Goal: Task Accomplishment & Management: Use online tool/utility

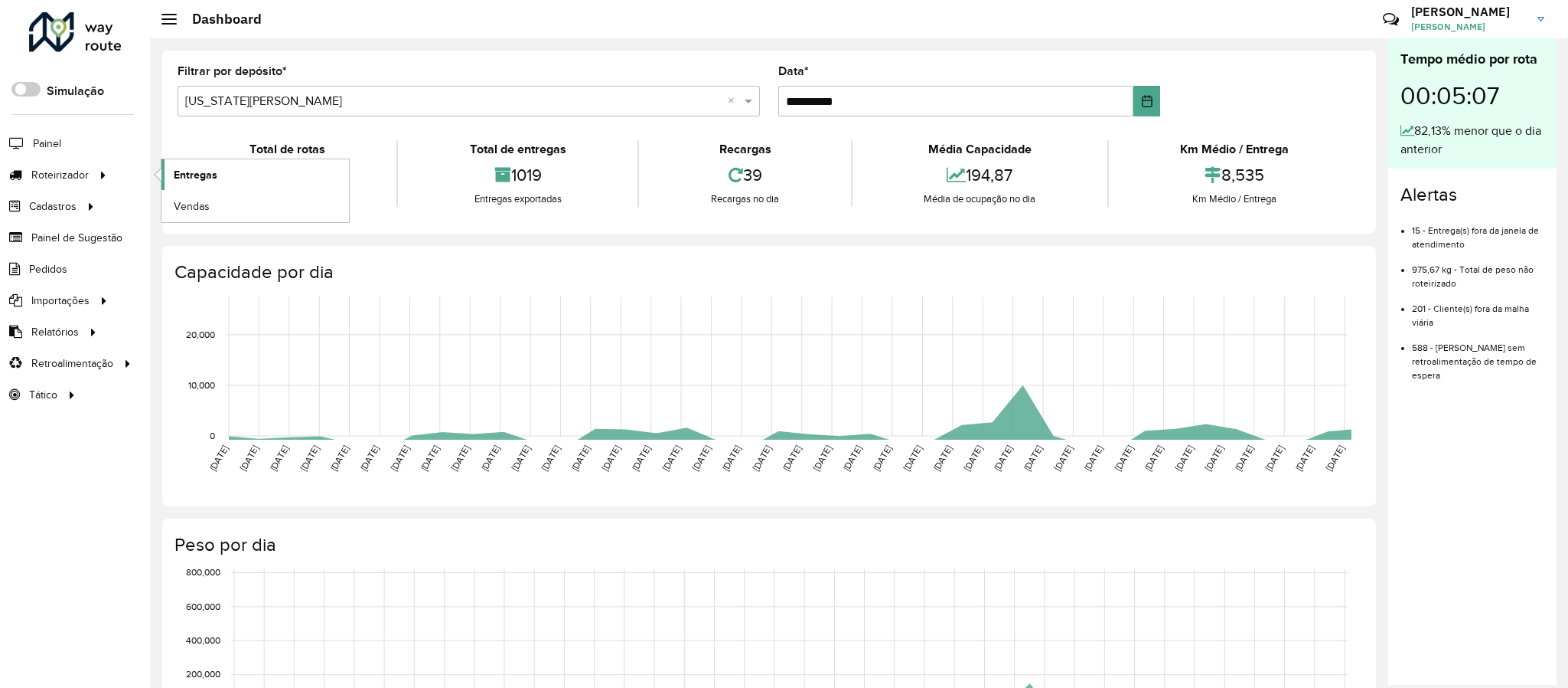
click at [198, 172] on span "Entregas" at bounding box center [195, 175] width 44 height 16
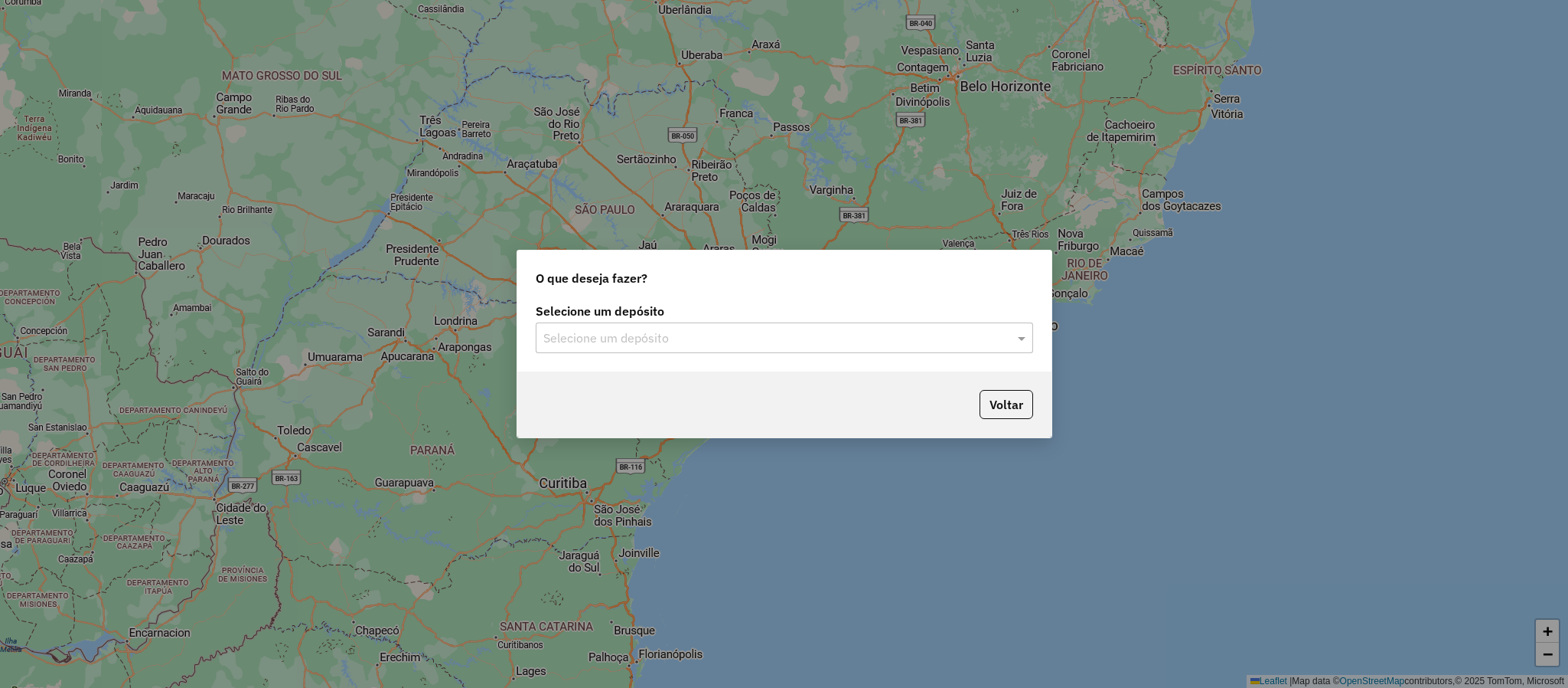
click at [753, 338] on input "text" at bounding box center [769, 339] width 452 height 19
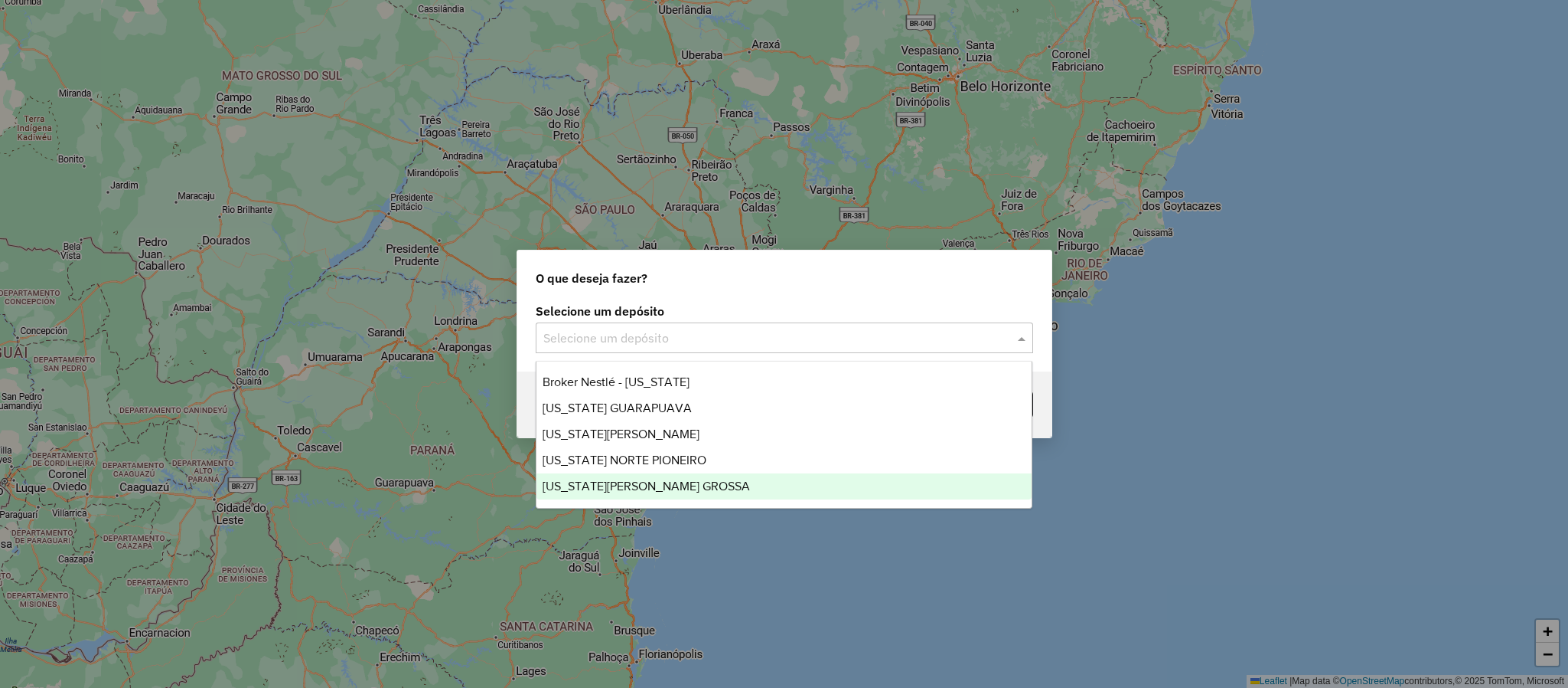
click at [639, 479] on span "[US_STATE][PERSON_NAME] GROSSA" at bounding box center [646, 486] width 208 height 13
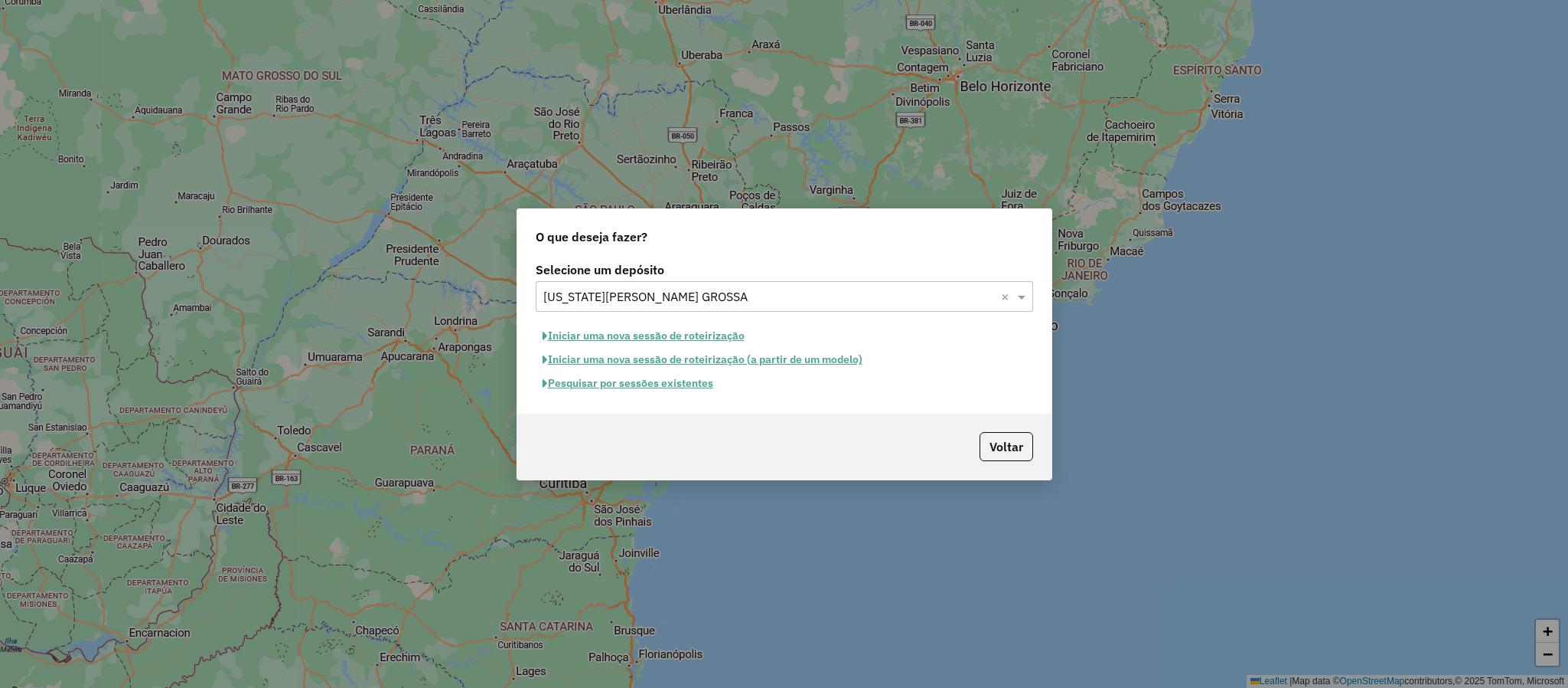
click at [643, 386] on button "Pesquisar por sessões existentes" at bounding box center [628, 383] width 184 height 24
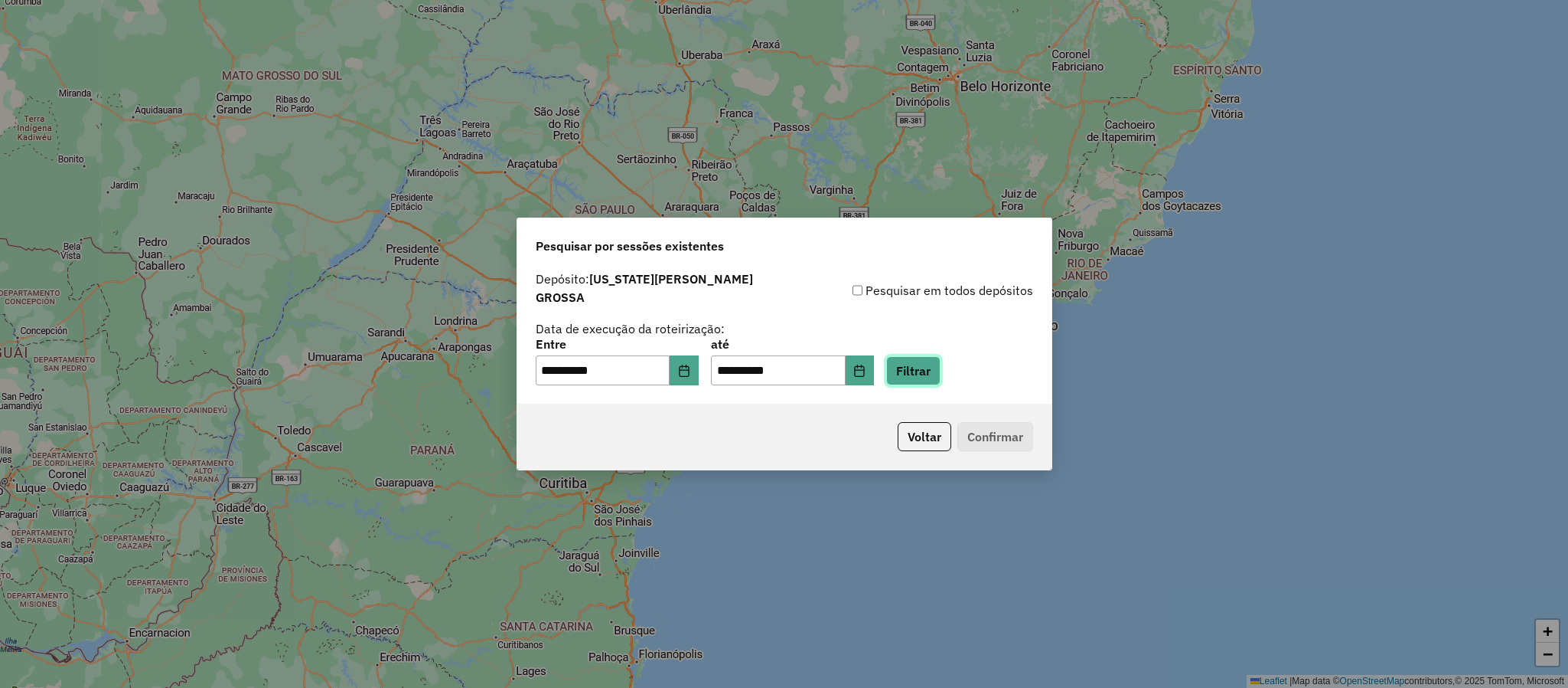
click at [937, 363] on button "Filtrar" at bounding box center [913, 370] width 54 height 29
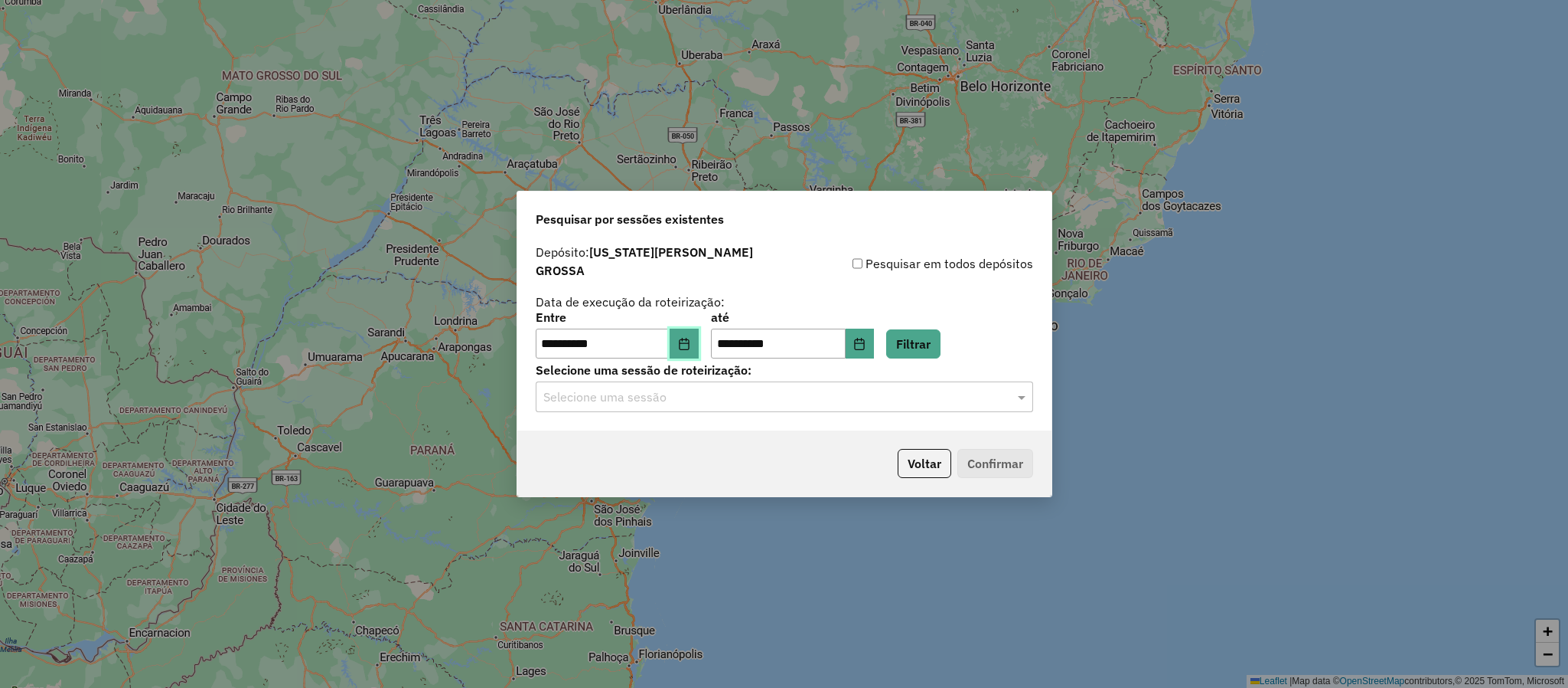
click at [689, 338] on icon "Choose Date" at bounding box center [684, 344] width 10 height 12
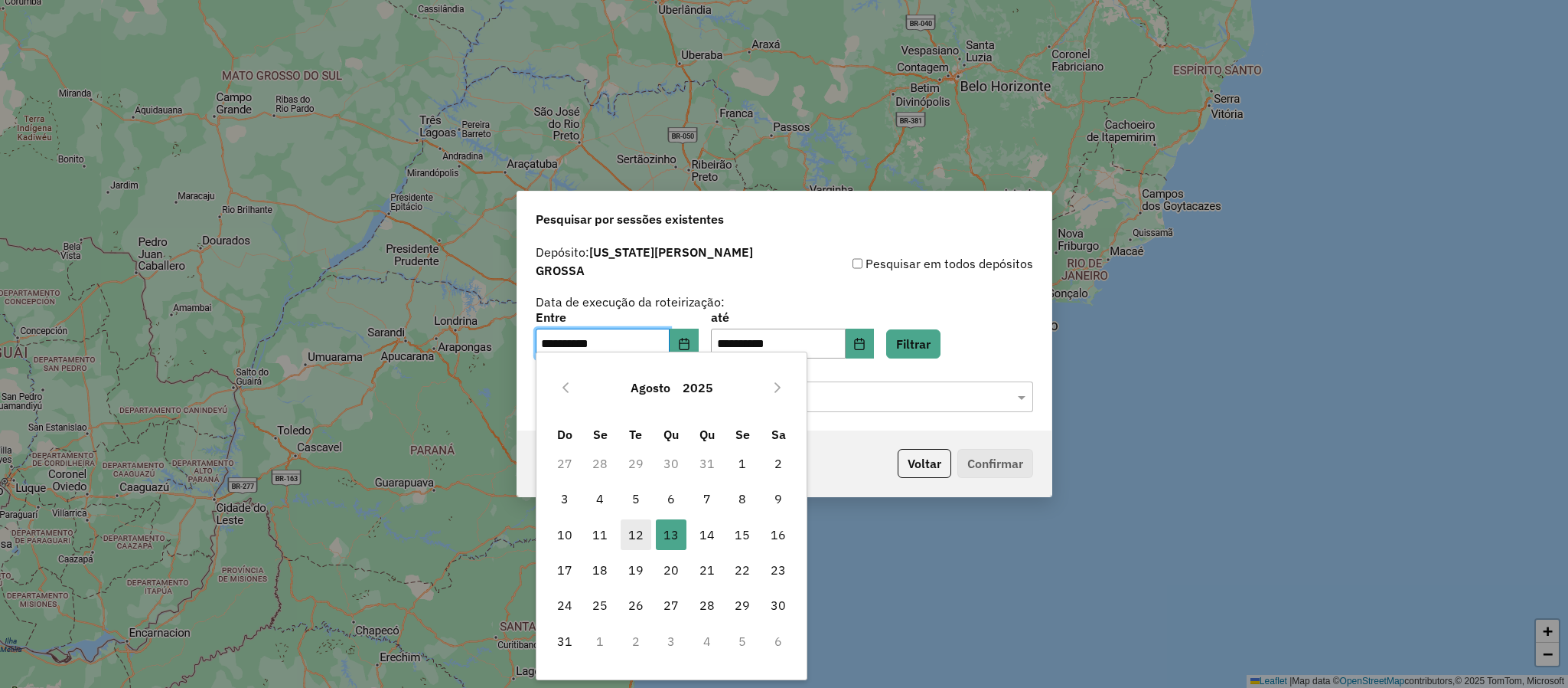
click at [647, 531] on span "12" at bounding box center [635, 534] width 30 height 30
type input "**********"
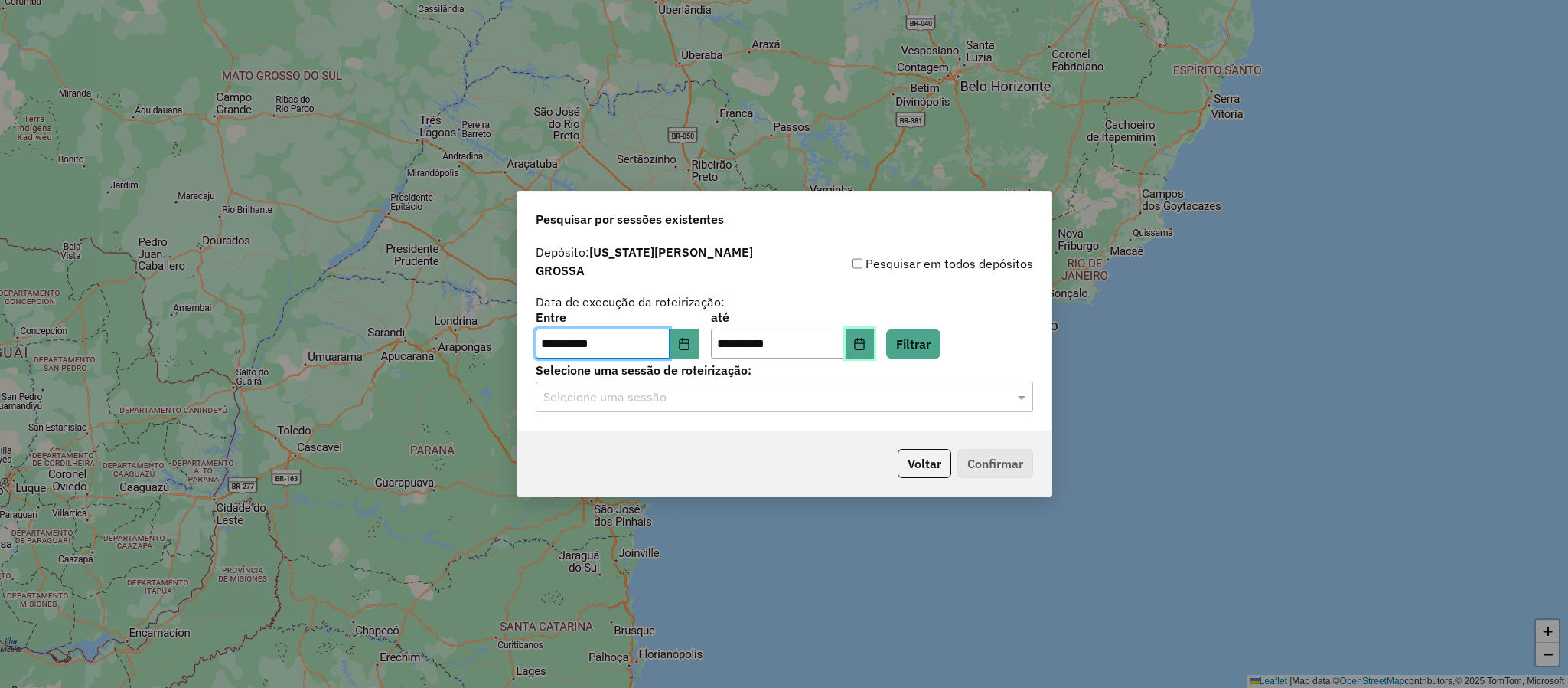
click at [865, 338] on icon "Choose Date" at bounding box center [859, 344] width 10 height 12
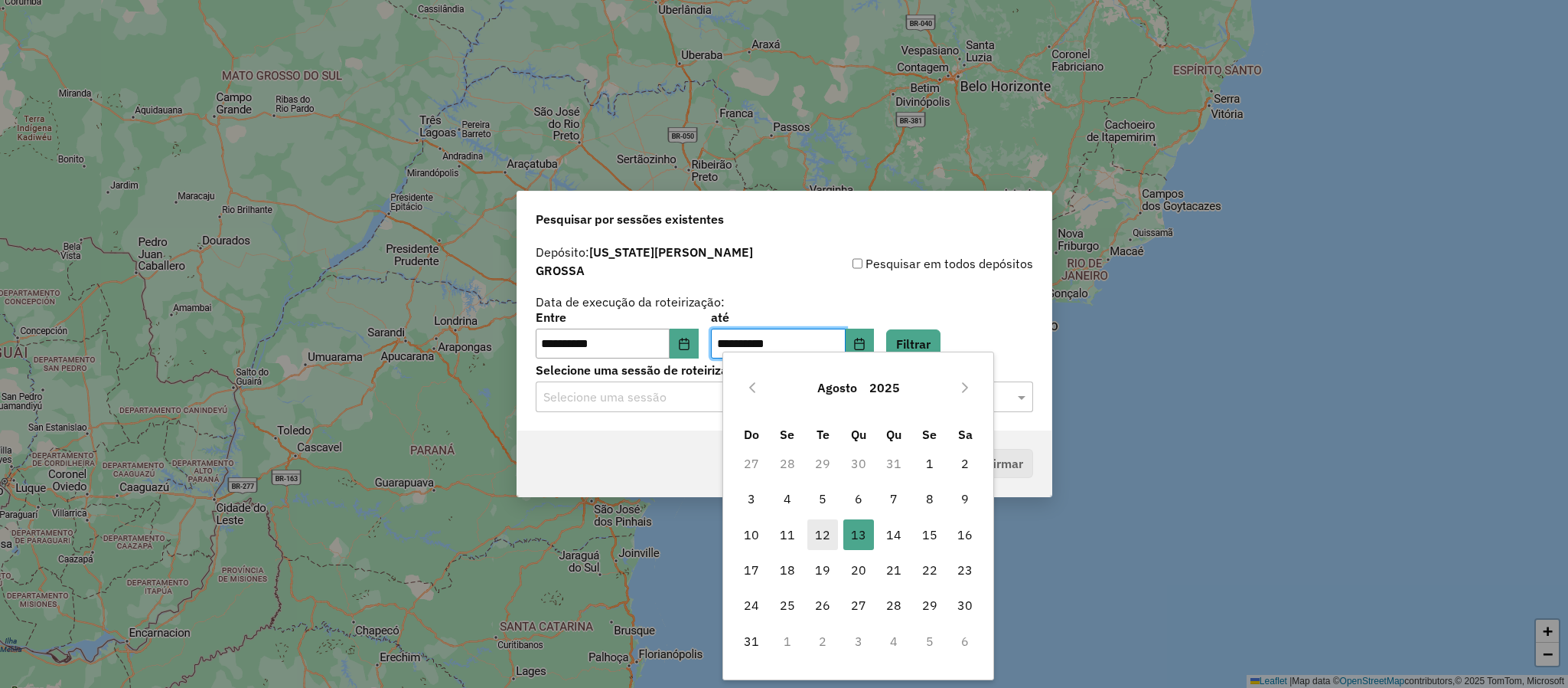
click at [815, 536] on span "12" at bounding box center [822, 534] width 30 height 30
type input "**********"
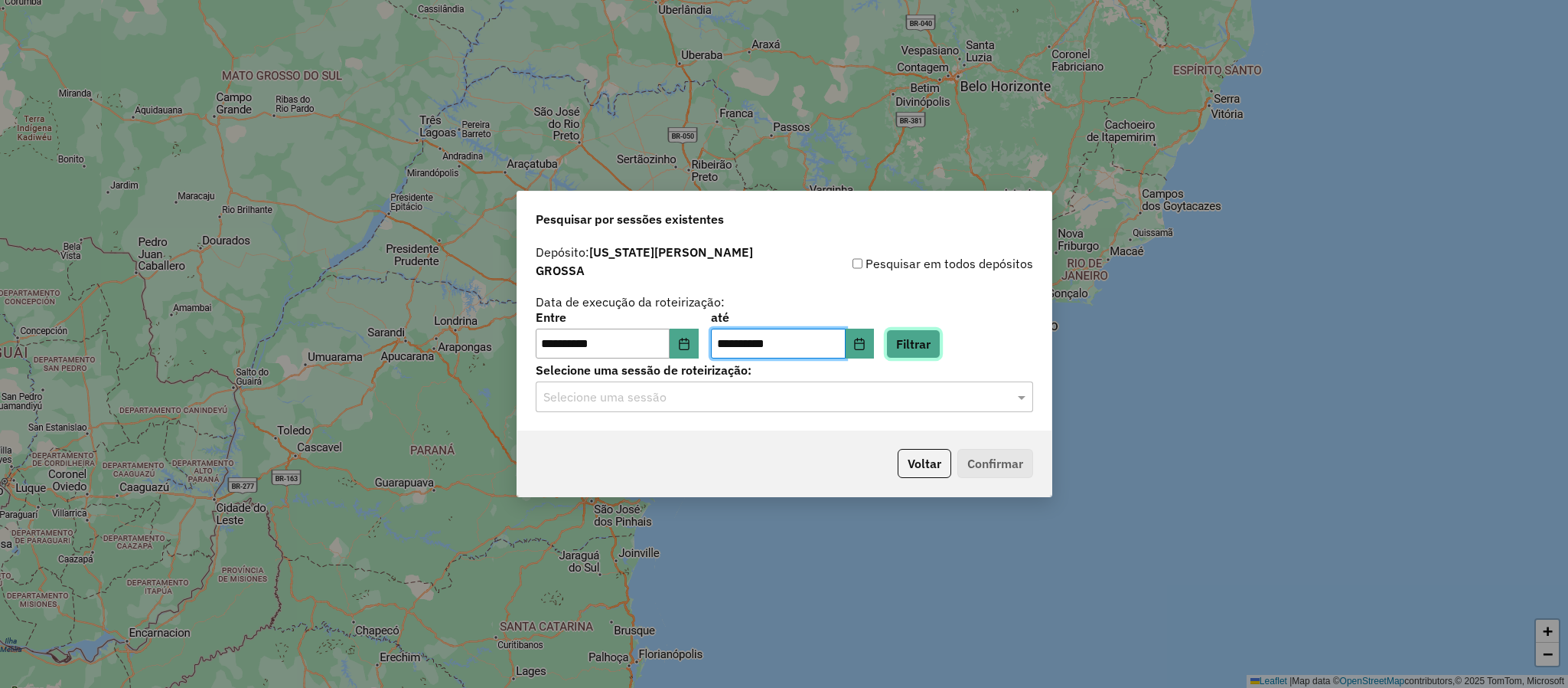
click at [926, 331] on button "Filtrar" at bounding box center [913, 343] width 54 height 29
drag, startPoint x: 700, startPoint y: 361, endPoint x: 701, endPoint y: 377, distance: 16.0
click at [698, 361] on label "Selecione uma sessão de roteirização:" at bounding box center [785, 370] width 498 height 19
click at [701, 388] on input "text" at bounding box center [769, 398] width 452 height 19
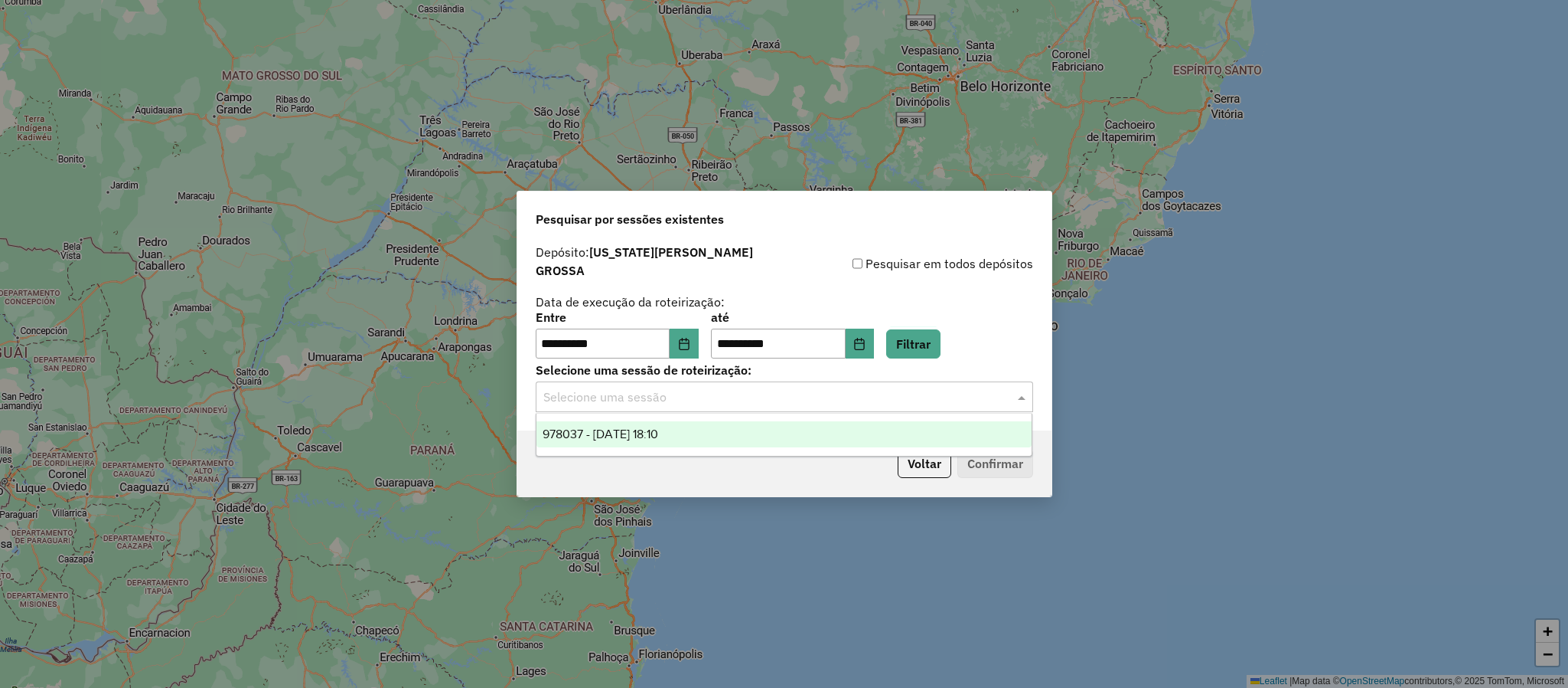
click at [658, 430] on span "978037 - 12/08/2025 18:10" at bounding box center [600, 434] width 116 height 13
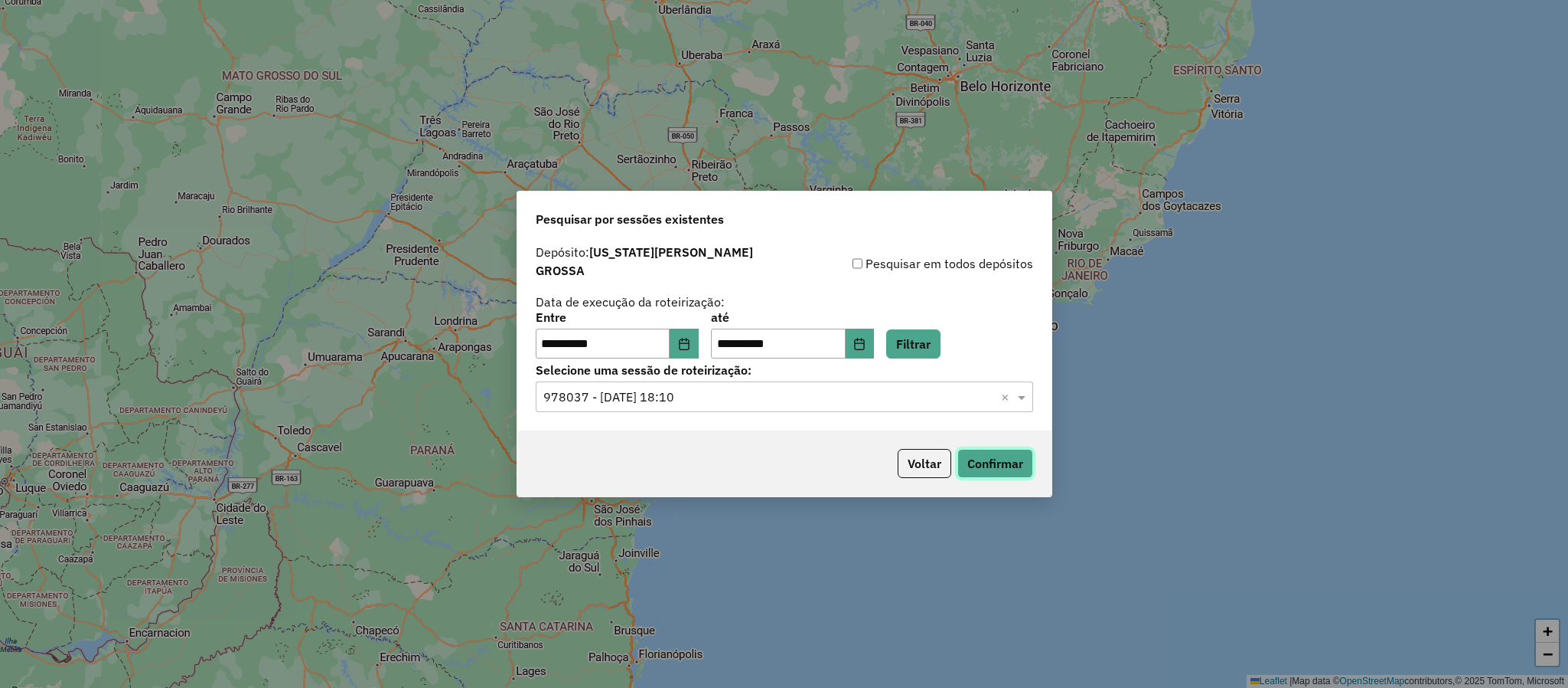
click at [978, 462] on button "Confirmar" at bounding box center [995, 463] width 75 height 29
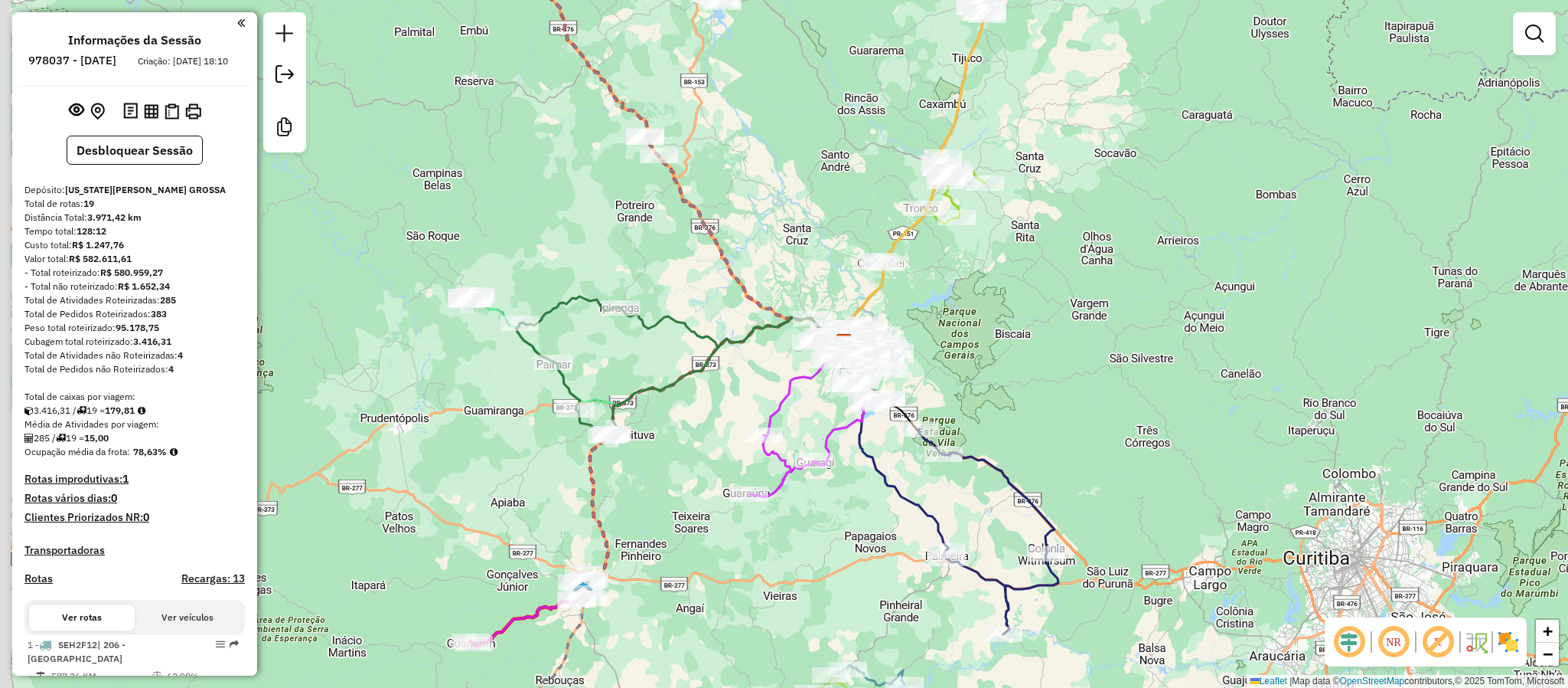
drag, startPoint x: 744, startPoint y: 198, endPoint x: 804, endPoint y: 198, distance: 60.0
click at [804, 198] on div "Janela de atendimento Grade de atendimento Capacidade Transportadoras Veículos …" at bounding box center [784, 344] width 1568 height 688
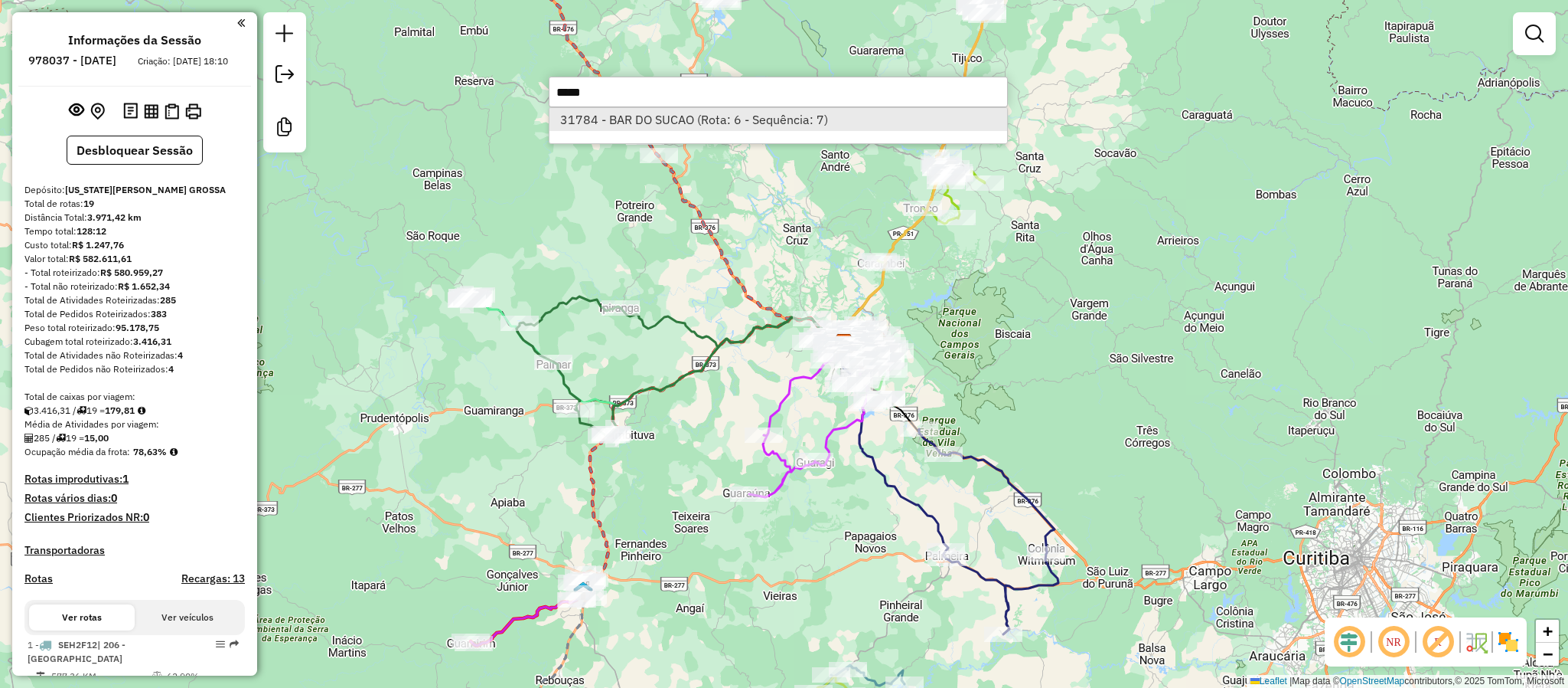
type input "*****"
click at [614, 120] on li "31784 - BAR DO SUCAO (Rota: 6 - Sequência: 7)" at bounding box center [778, 120] width 457 height 23
select select "**********"
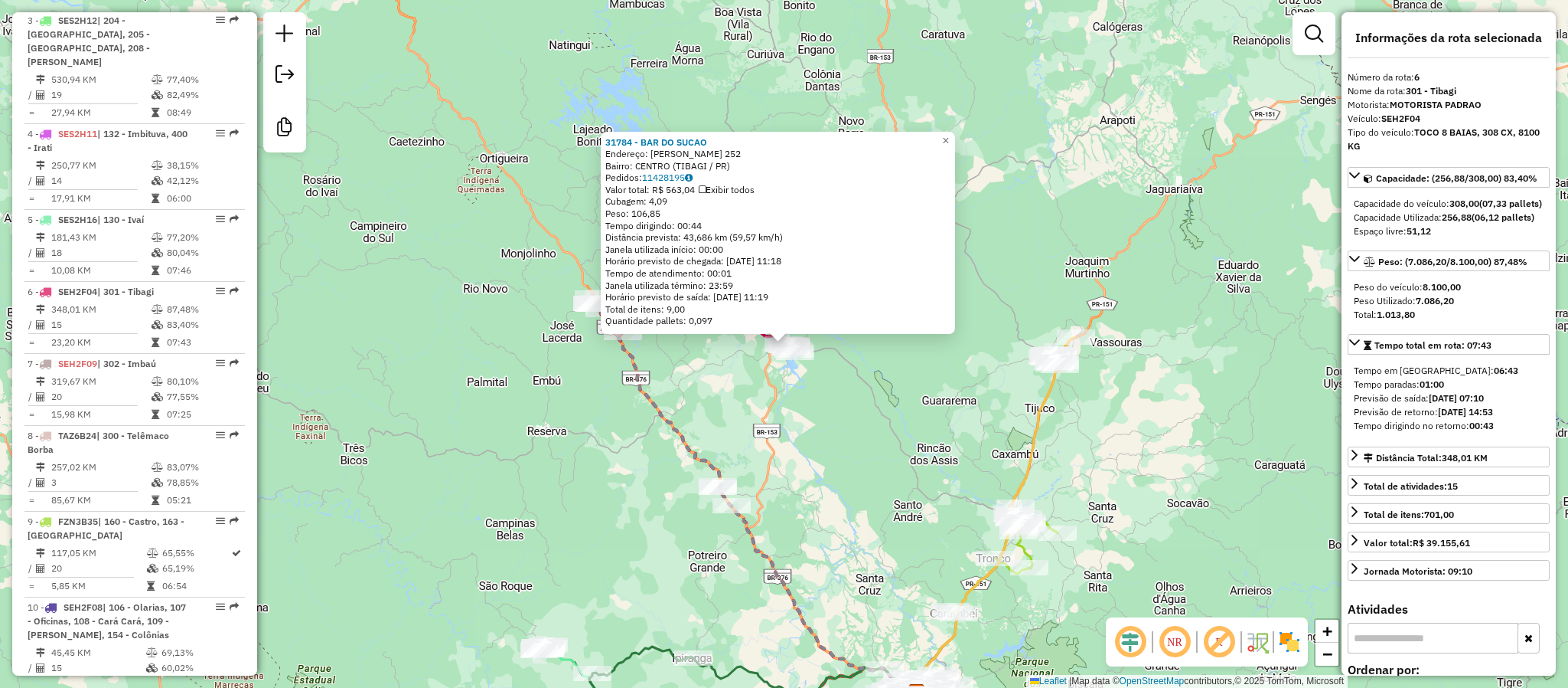
scroll to position [1079, 0]
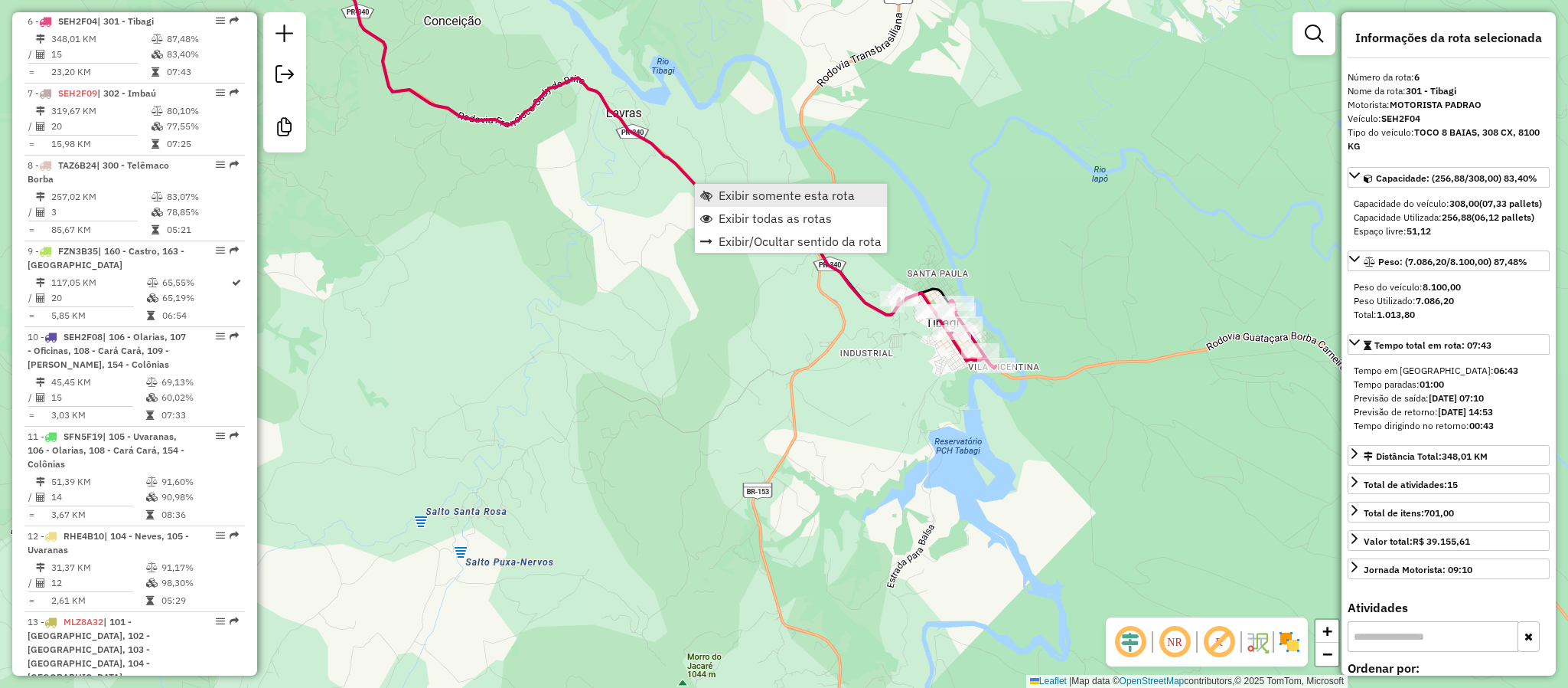
click at [721, 198] on span "Exibir somente esta rota" at bounding box center [786, 195] width 136 height 12
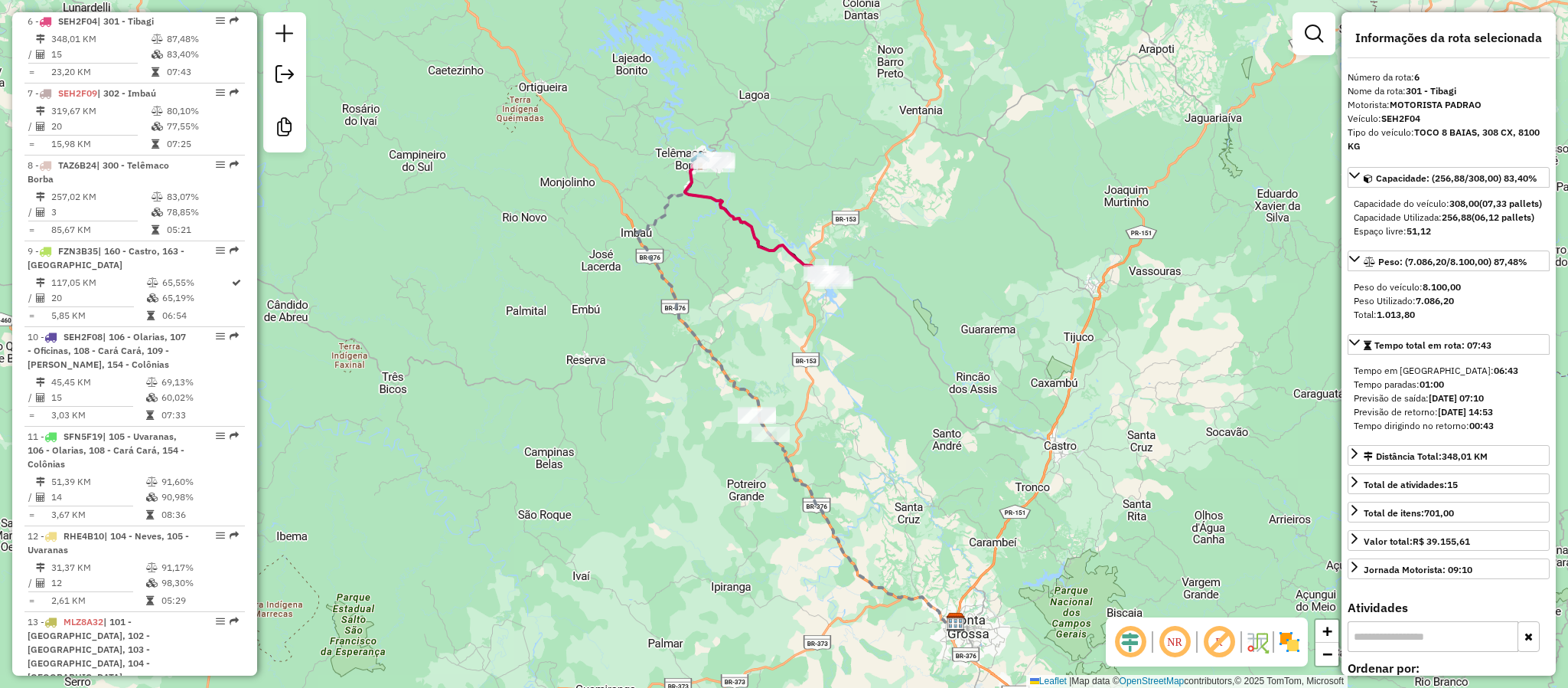
drag, startPoint x: 683, startPoint y: 246, endPoint x: 695, endPoint y: 294, distance: 49.5
click at [695, 294] on div "Janela de atendimento Grade de atendimento Capacidade Transportadoras Veículos …" at bounding box center [784, 344] width 1568 height 688
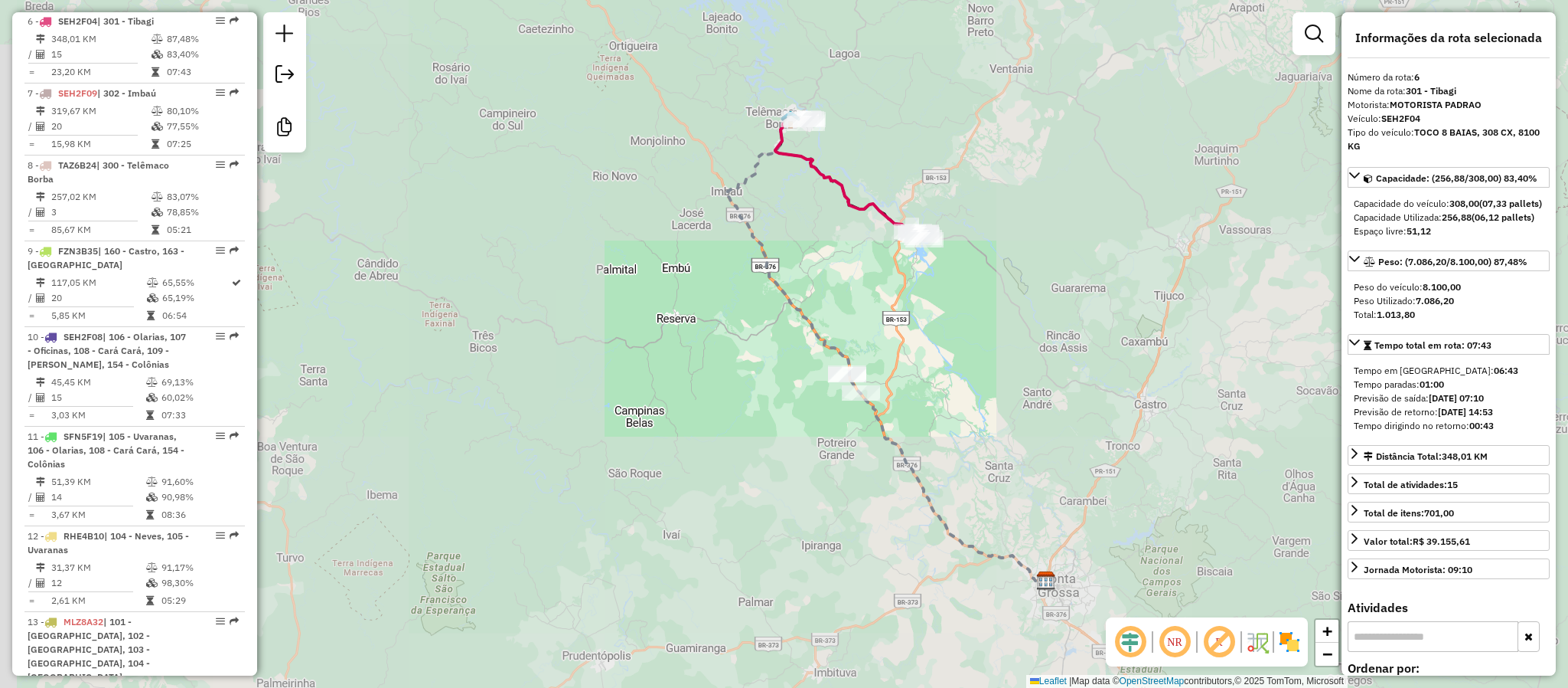
drag, startPoint x: 880, startPoint y: 150, endPoint x: 772, endPoint y: 265, distance: 157.8
click at [772, 265] on div "Janela de atendimento Grade de atendimento Capacidade Transportadoras Veículos …" at bounding box center [784, 344] width 1568 height 688
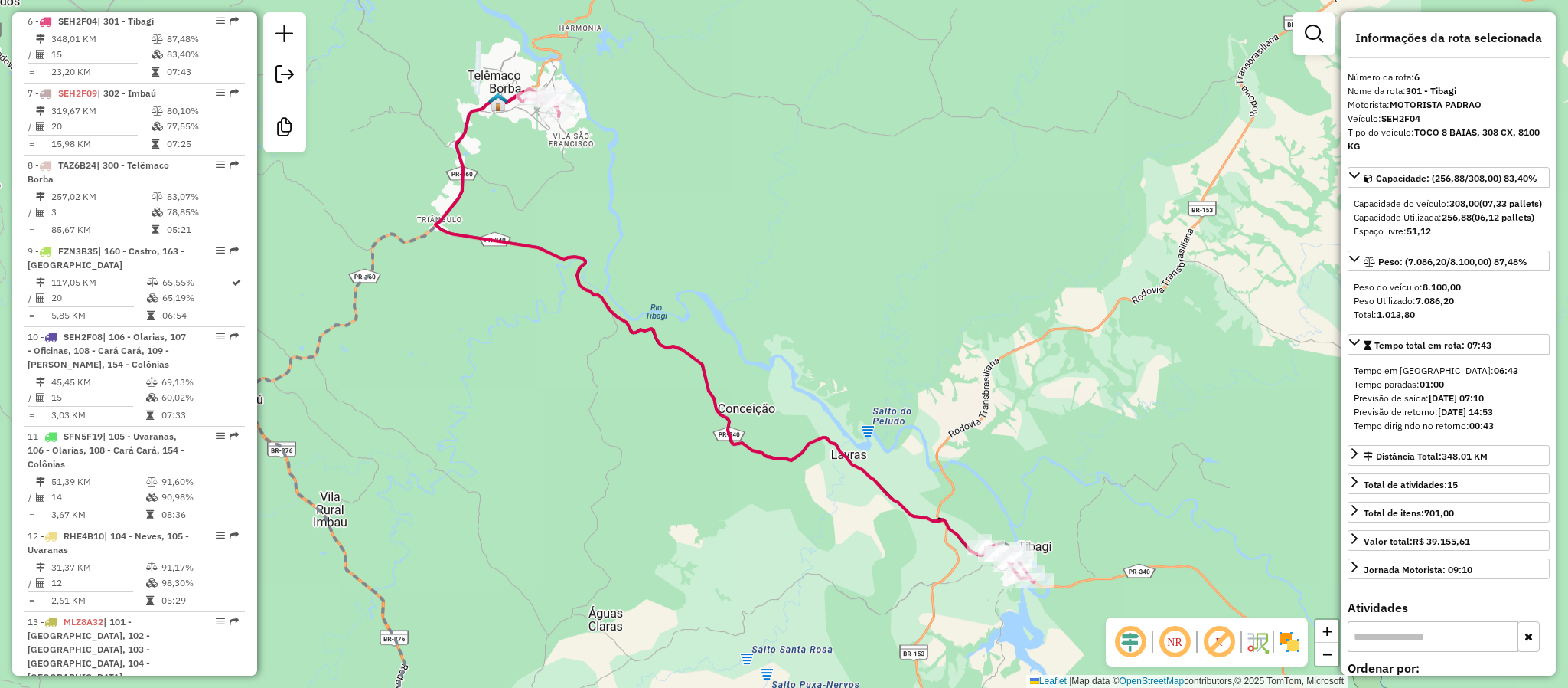
drag, startPoint x: 992, startPoint y: 500, endPoint x: 977, endPoint y: 492, distance: 17.0
click at [977, 492] on div "Janela de atendimento Grade de atendimento Capacidade Transportadoras Veículos …" at bounding box center [784, 344] width 1568 height 688
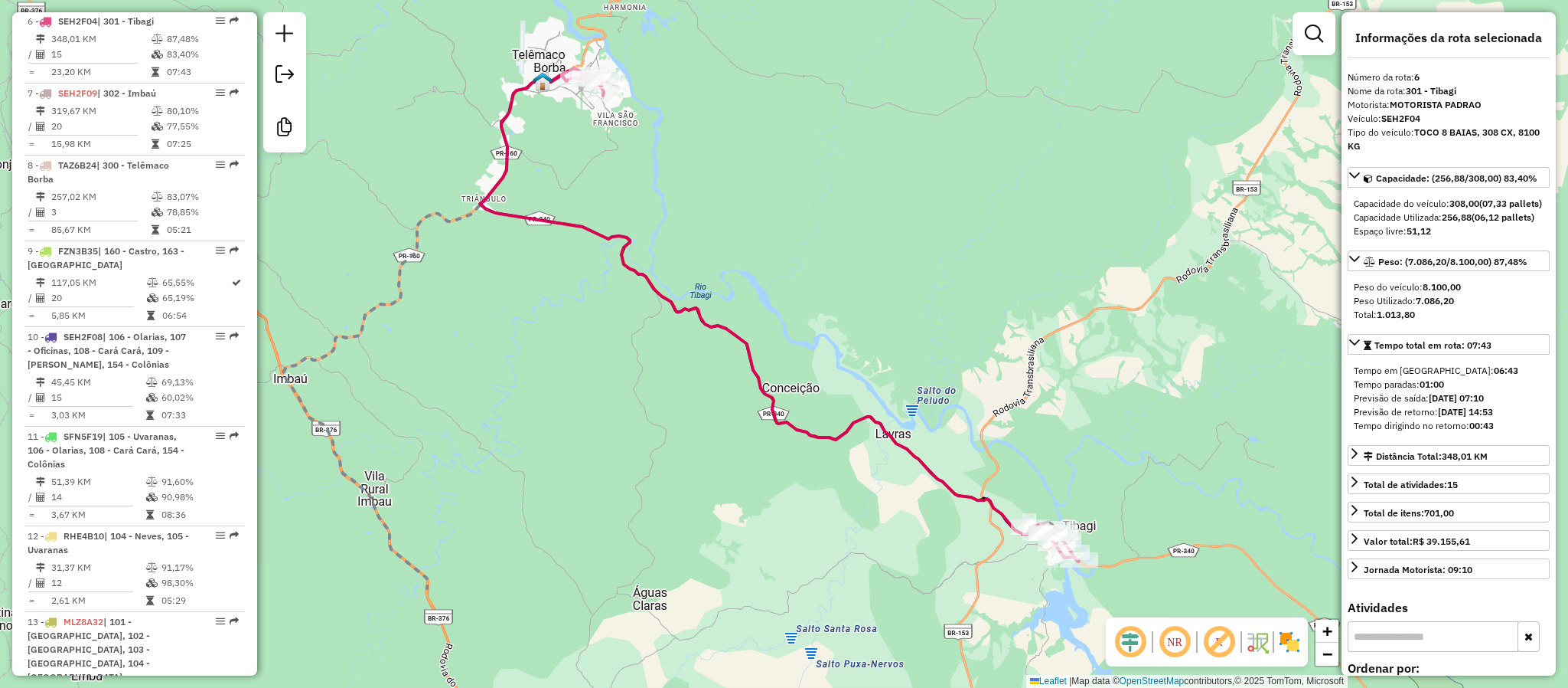
drag, startPoint x: 929, startPoint y: 336, endPoint x: 775, endPoint y: 168, distance: 227.9
click at [775, 168] on div "Janela de atendimento Grade de atendimento Capacidade Transportadoras Veículos …" at bounding box center [784, 344] width 1568 height 688
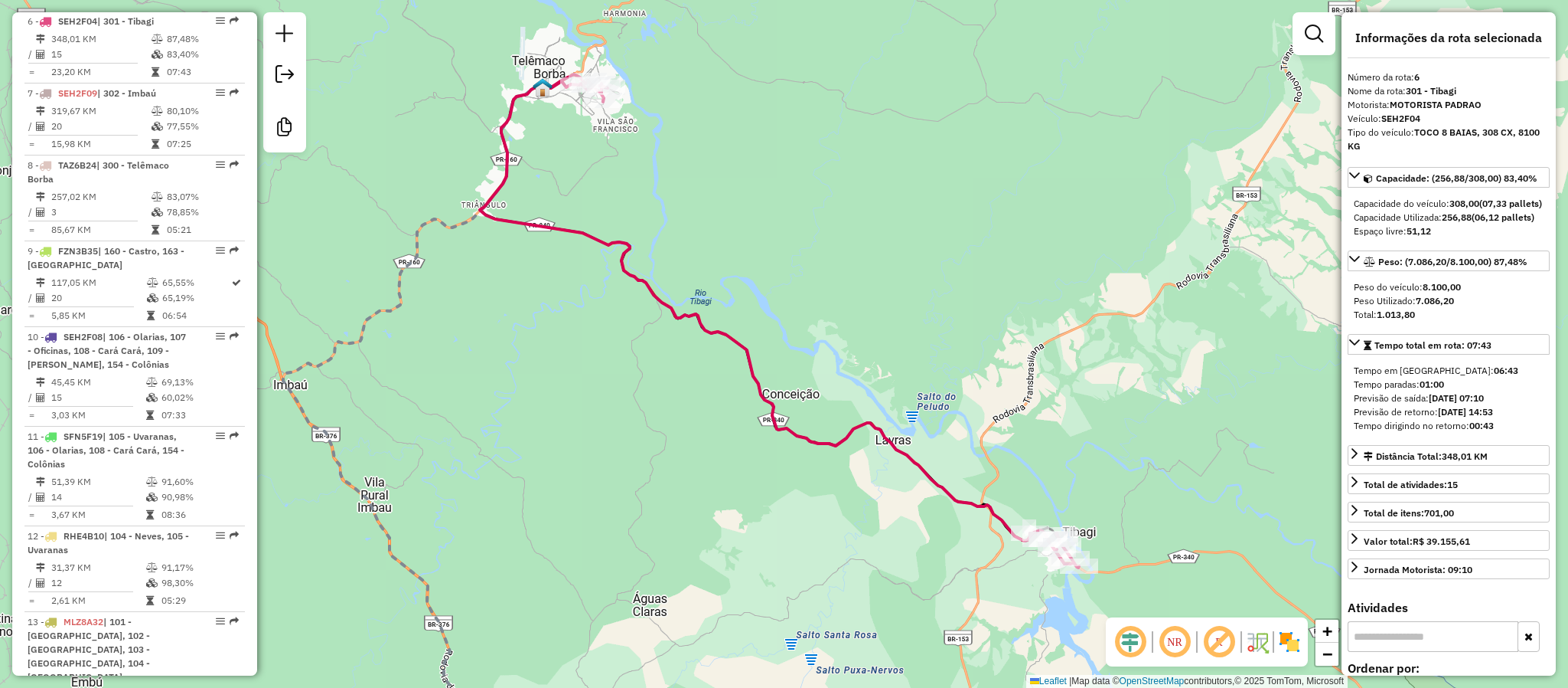
drag, startPoint x: 604, startPoint y: 119, endPoint x: 669, endPoint y: 241, distance: 138.2
click at [669, 241] on div "Janela de atendimento Grade de atendimento Capacidade Transportadoras Veículos …" at bounding box center [784, 344] width 1568 height 688
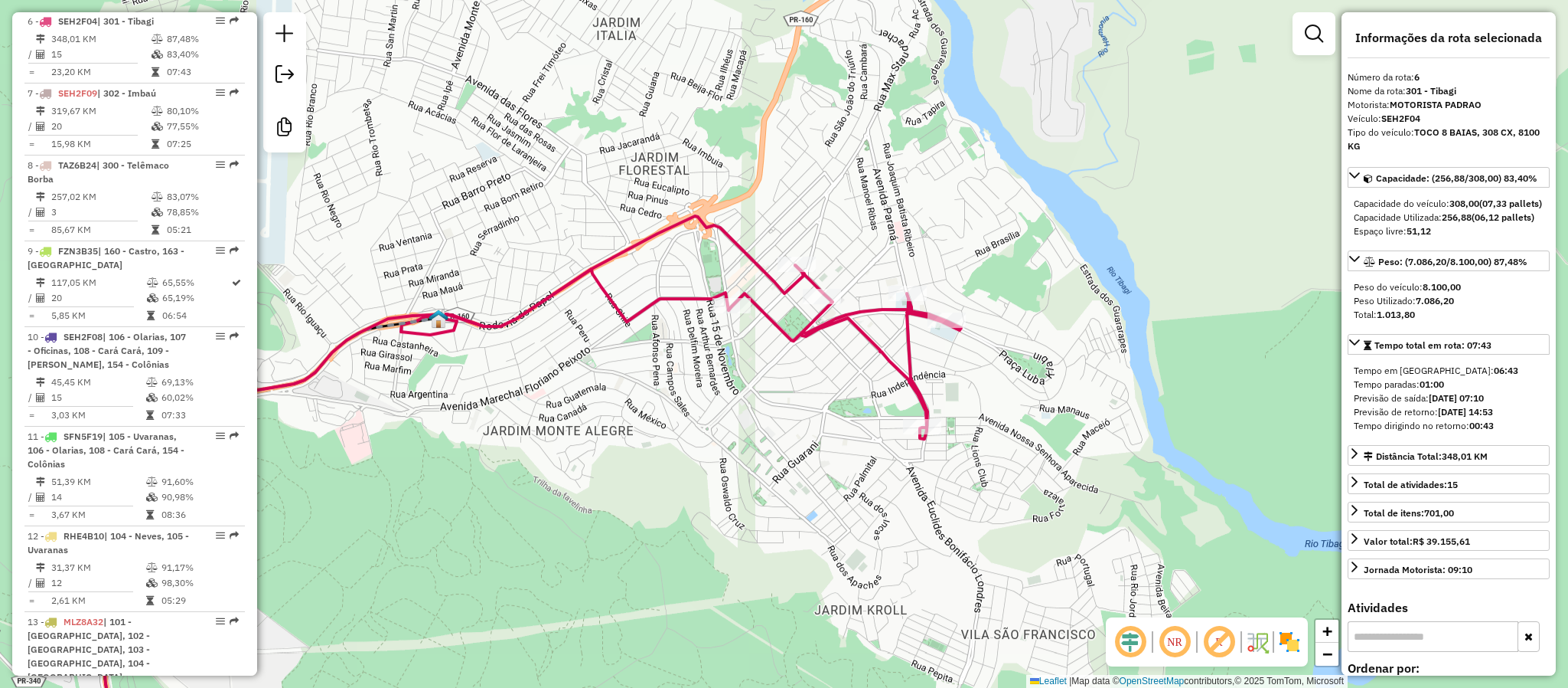
drag, startPoint x: 838, startPoint y: 455, endPoint x: 828, endPoint y: 440, distance: 18.0
click at [828, 440] on div "Janela de atendimento Grade de atendimento Capacidade Transportadoras Veículos …" at bounding box center [784, 344] width 1568 height 688
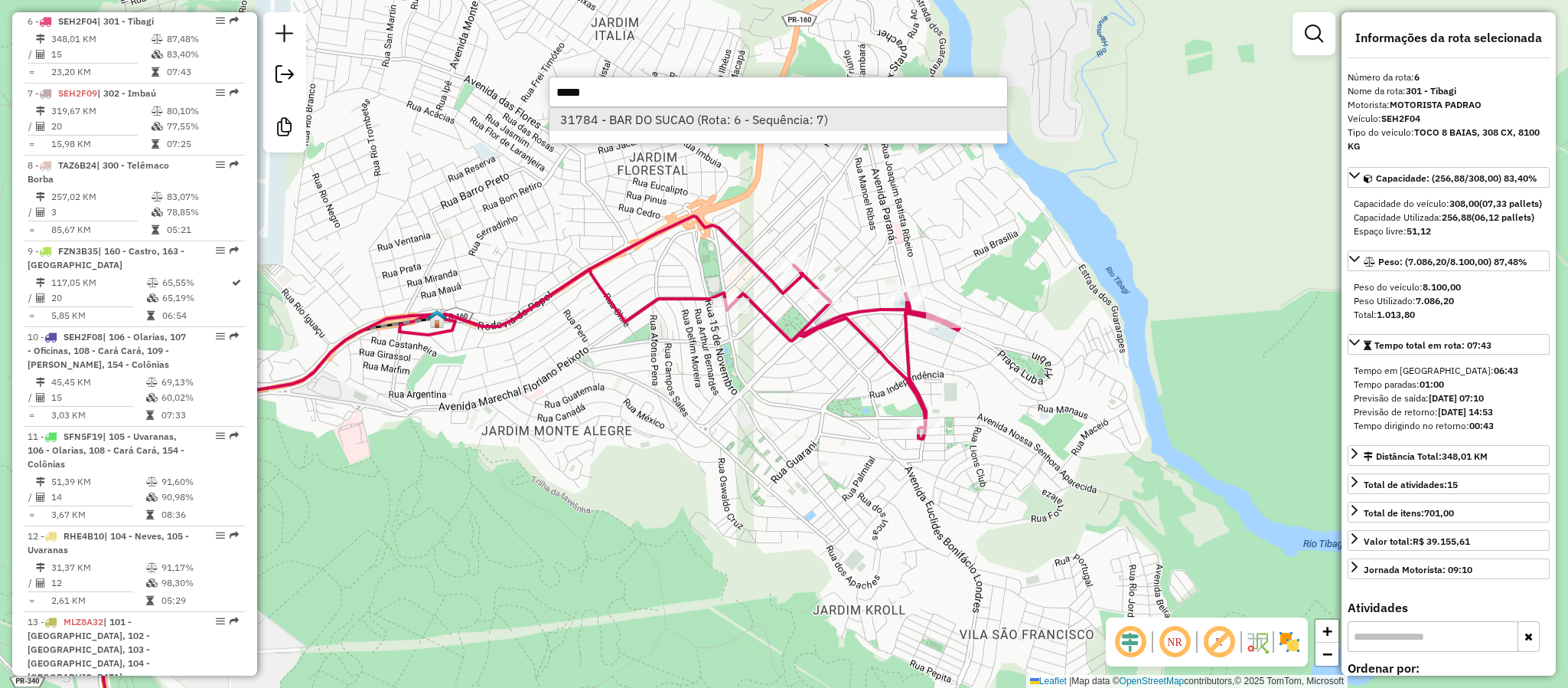
type input "*****"
click at [639, 126] on li "31784 - BAR DO SUCAO (Rota: 6 - Sequência: 7)" at bounding box center [778, 120] width 457 height 23
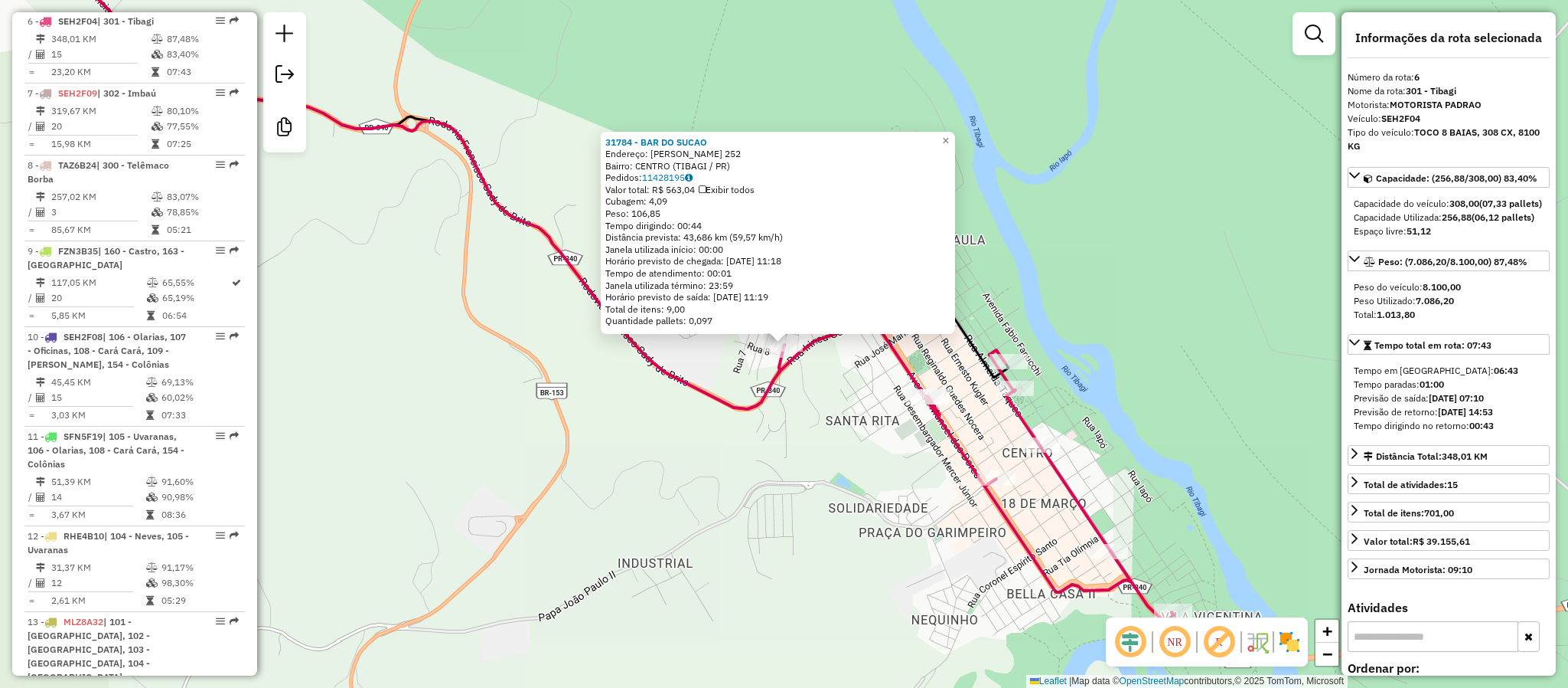
click at [712, 432] on div "31784 - BAR DO SUCAO Endereço: [PERSON_NAME] RIBEIRO 252 Bairro: CENTRO (TIBAGI…" at bounding box center [784, 344] width 1568 height 688
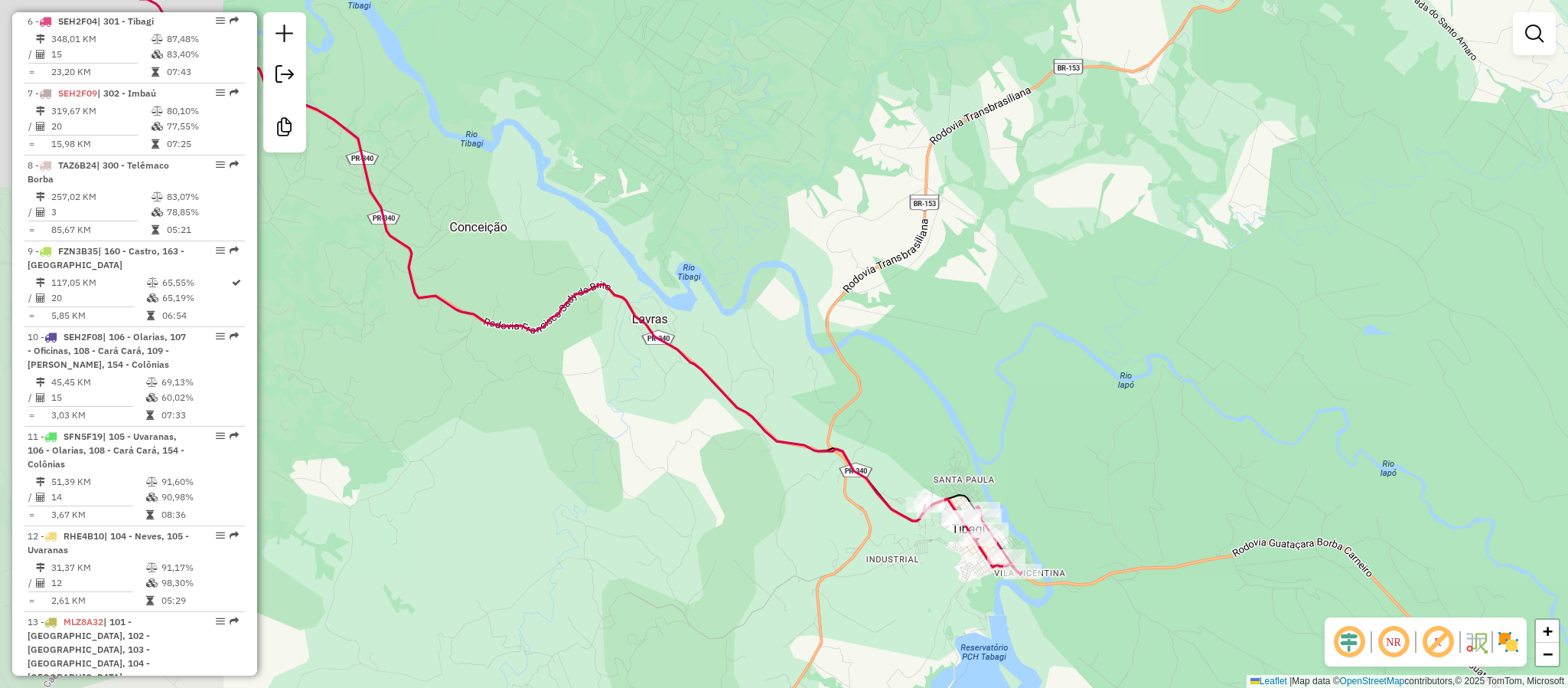
drag, startPoint x: 632, startPoint y: 398, endPoint x: 873, endPoint y: 409, distance: 241.3
click at [873, 409] on div "Janela de atendimento Grade de atendimento Capacidade Transportadoras Veículos …" at bounding box center [784, 344] width 1568 height 688
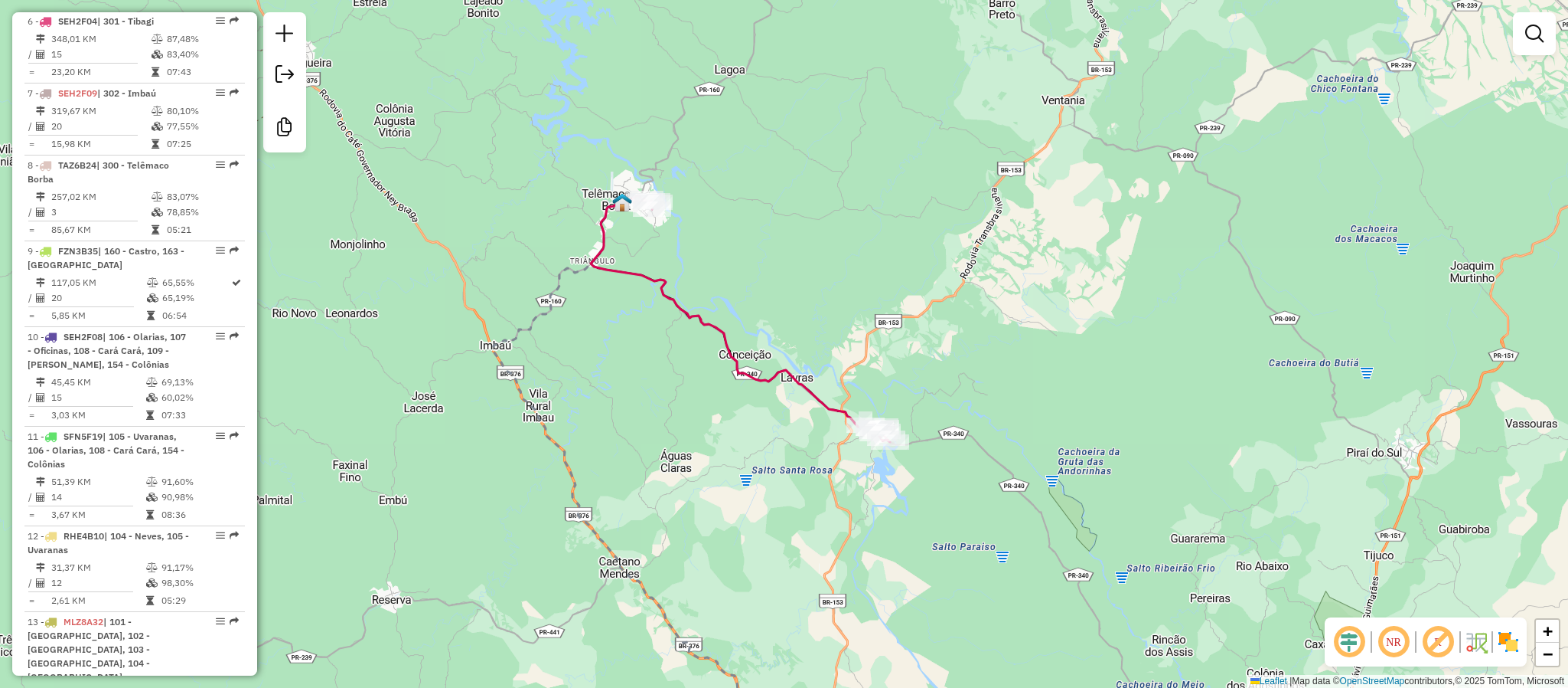
click at [788, 386] on icon at bounding box center [740, 320] width 299 height 244
select select "**********"
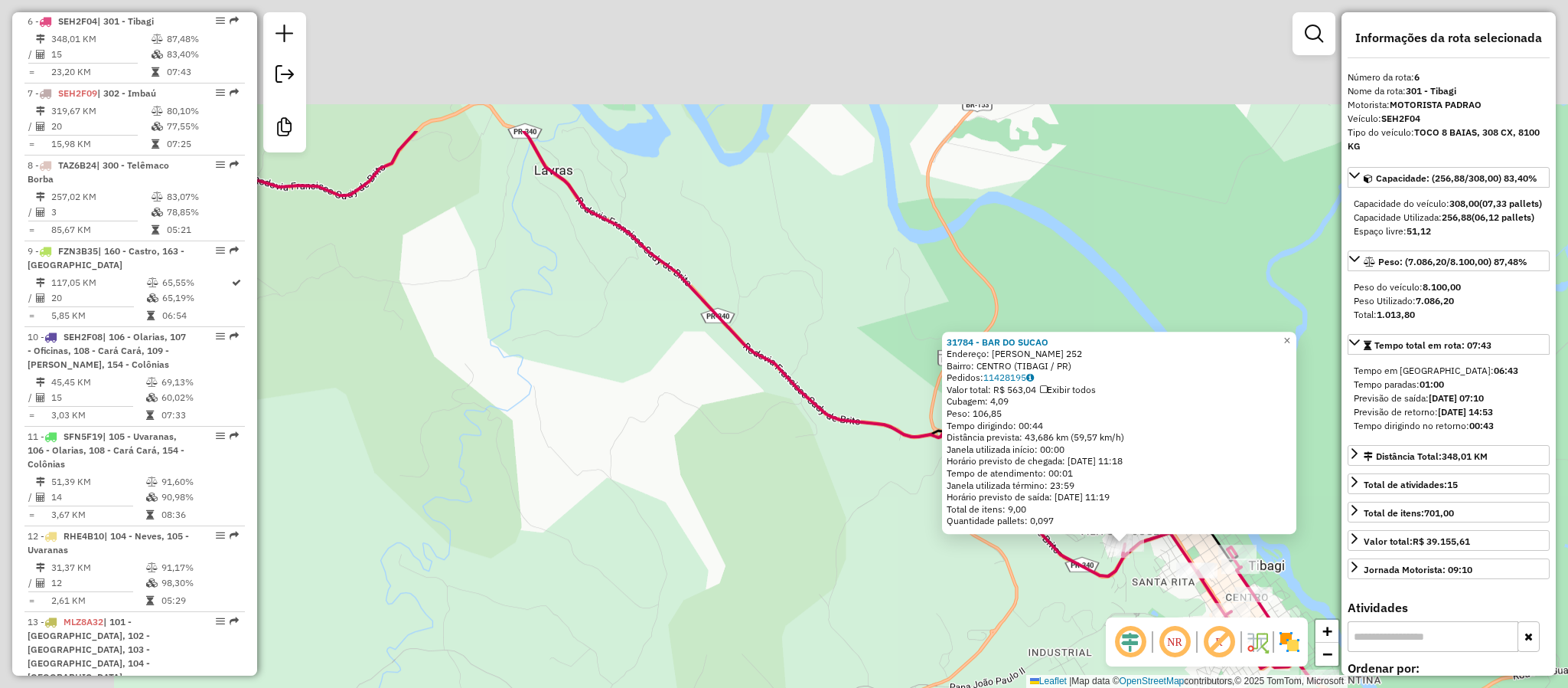
drag, startPoint x: 522, startPoint y: 108, endPoint x: 1061, endPoint y: 350, distance: 590.8
click at [1008, 355] on div "31784 - BAR DO SUCAO Endereço: [PERSON_NAME] RIBEIRO 252 Bairro: CENTRO (TIBAGI…" at bounding box center [784, 344] width 1568 height 688
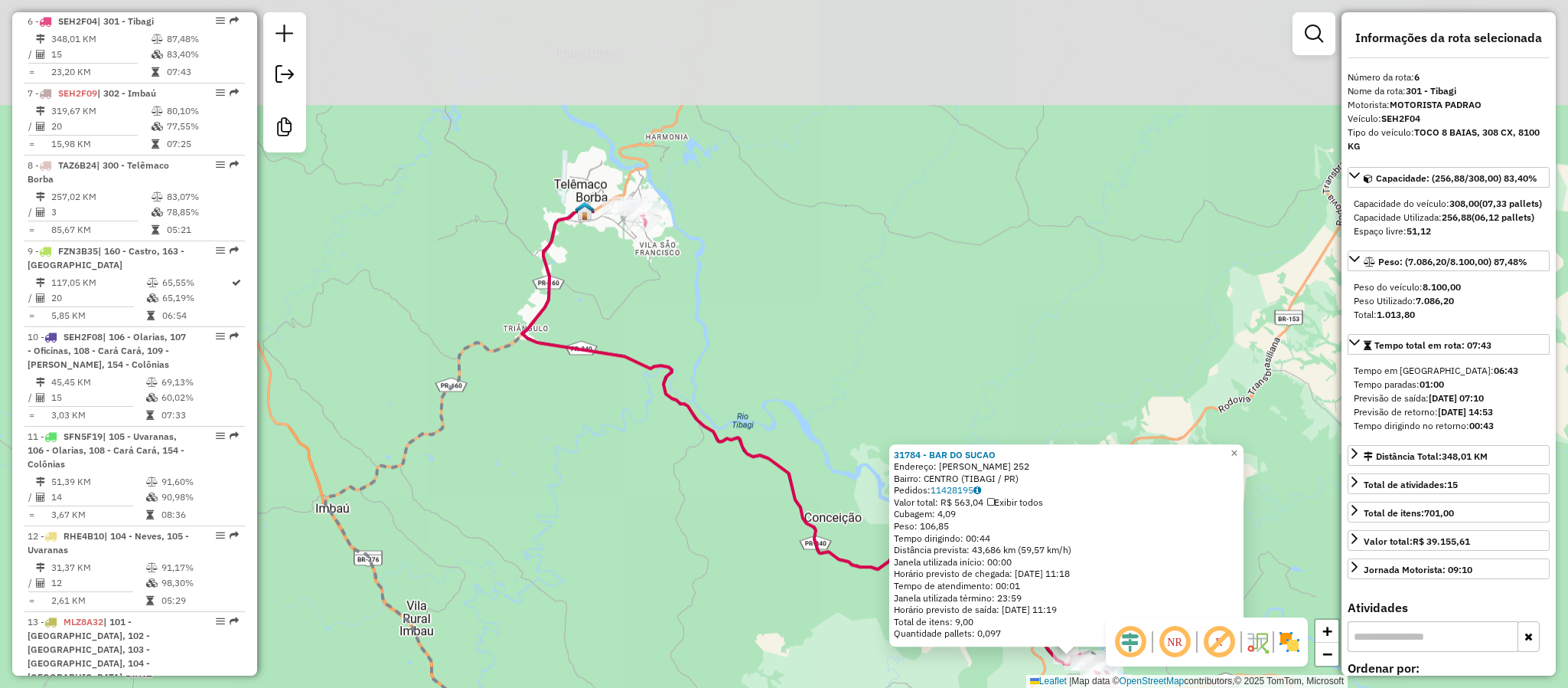
drag, startPoint x: 842, startPoint y: 141, endPoint x: 795, endPoint y: 395, distance: 258.3
click at [821, 426] on div "31784 - BAR DO SUCAO Endereço: [PERSON_NAME] RIBEIRO 252 Bairro: CENTRO (TIBAGI…" at bounding box center [784, 344] width 1568 height 688
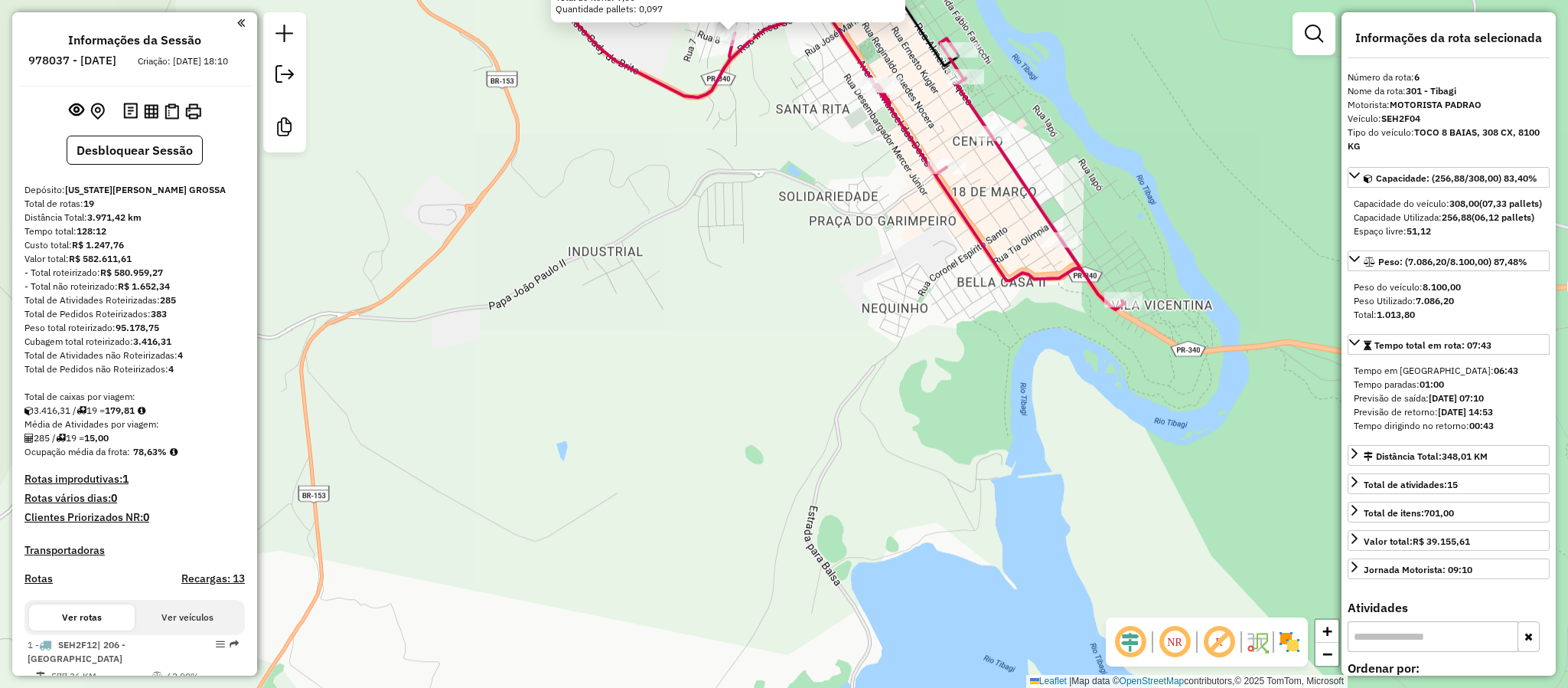
select select "**********"
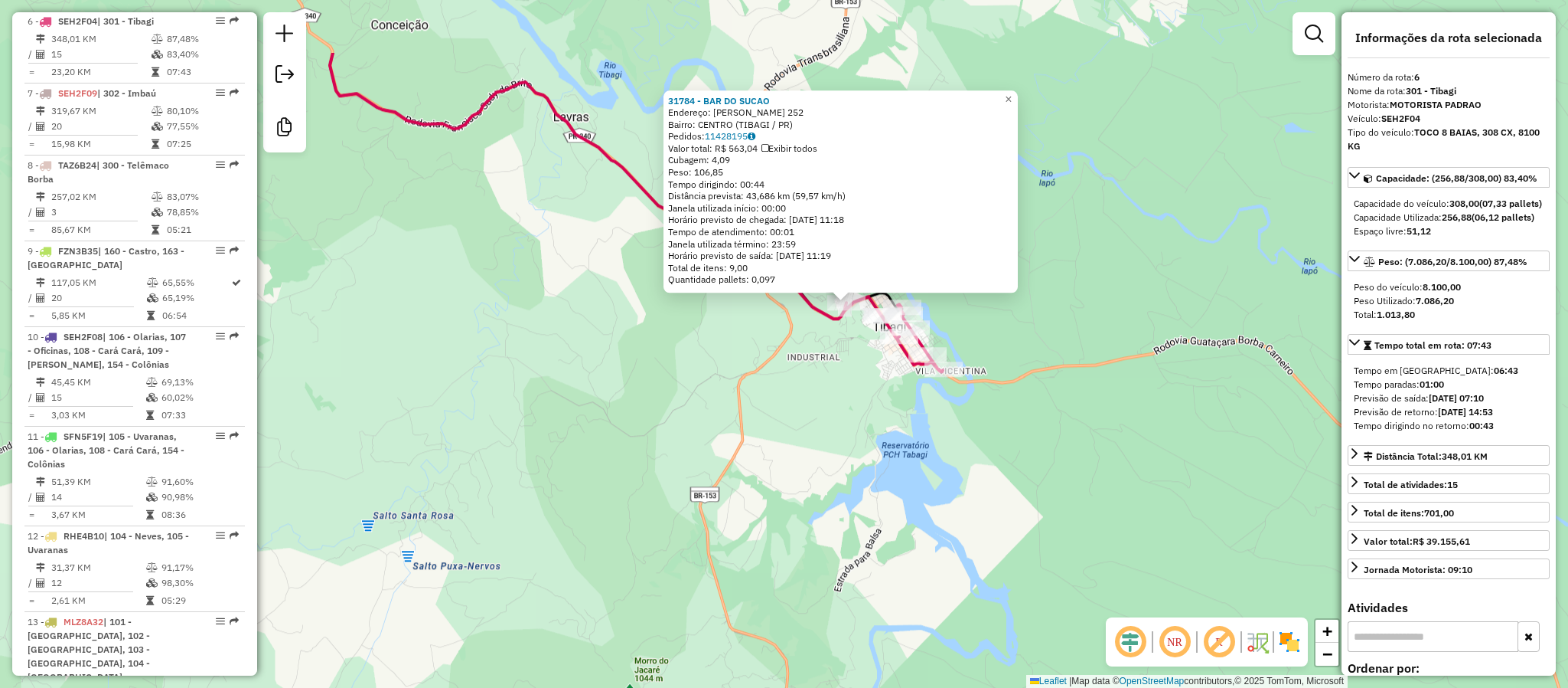
drag, startPoint x: 835, startPoint y: 207, endPoint x: 828, endPoint y: 460, distance: 253.1
click at [829, 476] on div "31784 - BAR DO SUCAO Endereço: [PERSON_NAME] RIBEIRO 252 Bairro: CENTRO (TIBAGI…" at bounding box center [784, 344] width 1568 height 688
